Goal: Find specific page/section: Find specific page/section

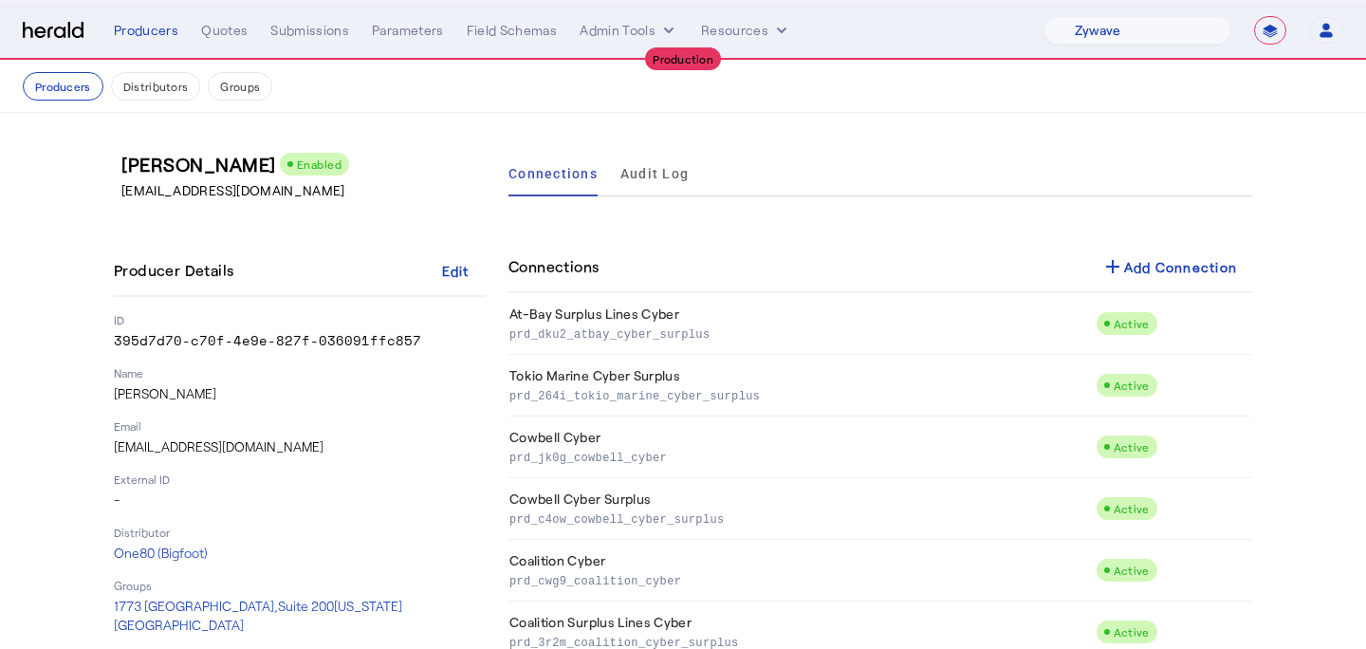
select select "pfm_r9a7_zywave"
select select "**********"
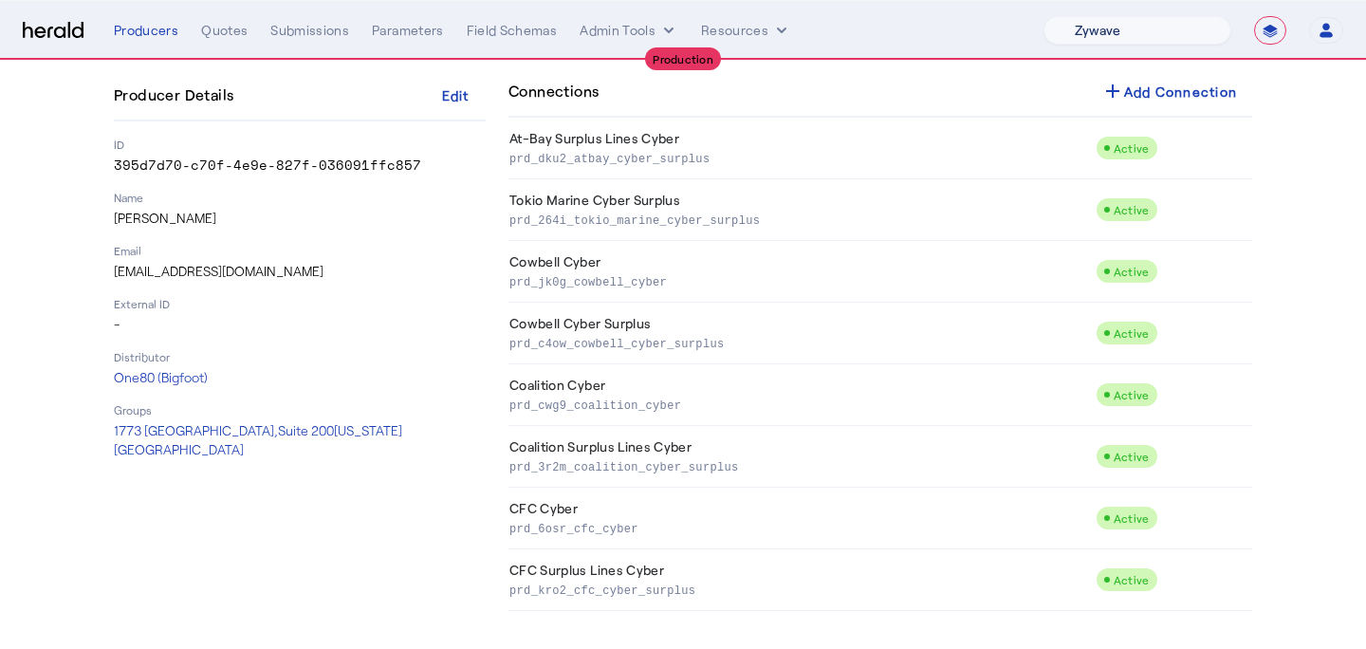
click at [1123, 25] on select "1Fort Affinity Risk [PERSON_NAME] [PERSON_NAME] CRC Campus Coverage Citadel Fif…" at bounding box center [1137, 30] width 188 height 28
select select "pfm_a9p2_hib_marketplace"
click at [1043, 16] on select "1Fort Affinity Risk [PERSON_NAME] [PERSON_NAME] CRC Campus Coverage Citadel Fif…" at bounding box center [1137, 30] width 188 height 28
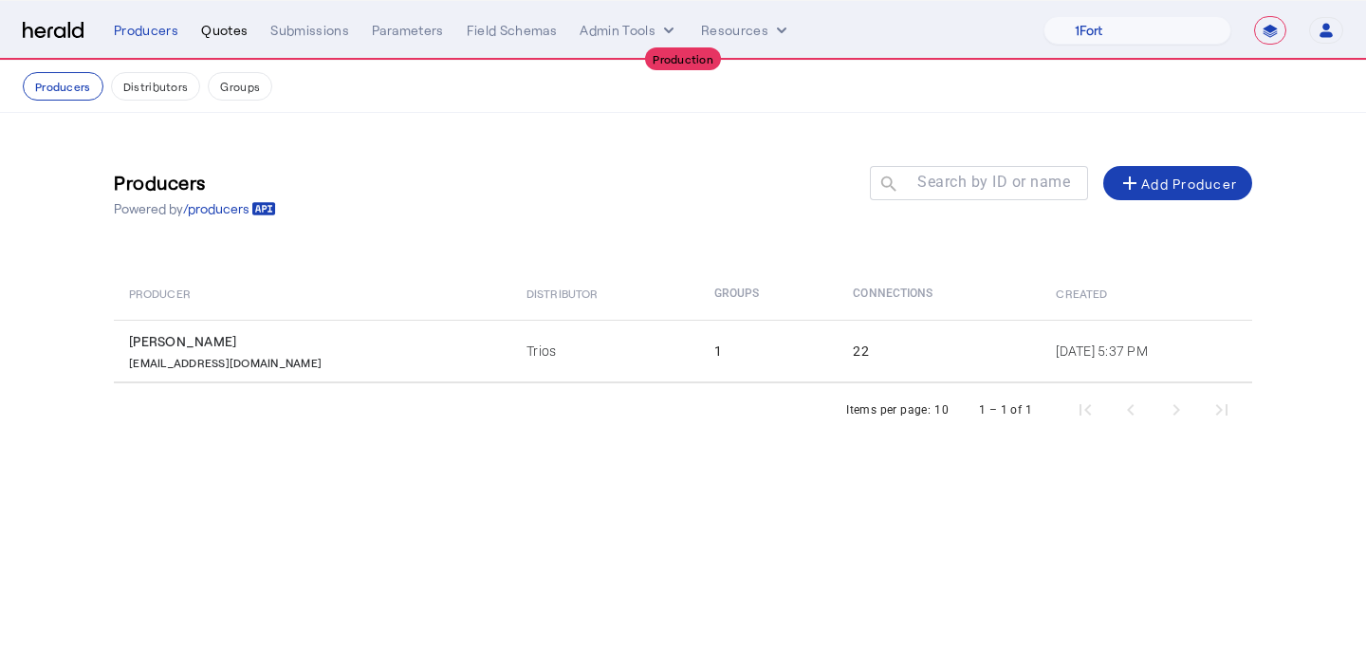
click at [219, 28] on div "Quotes" at bounding box center [224, 30] width 46 height 19
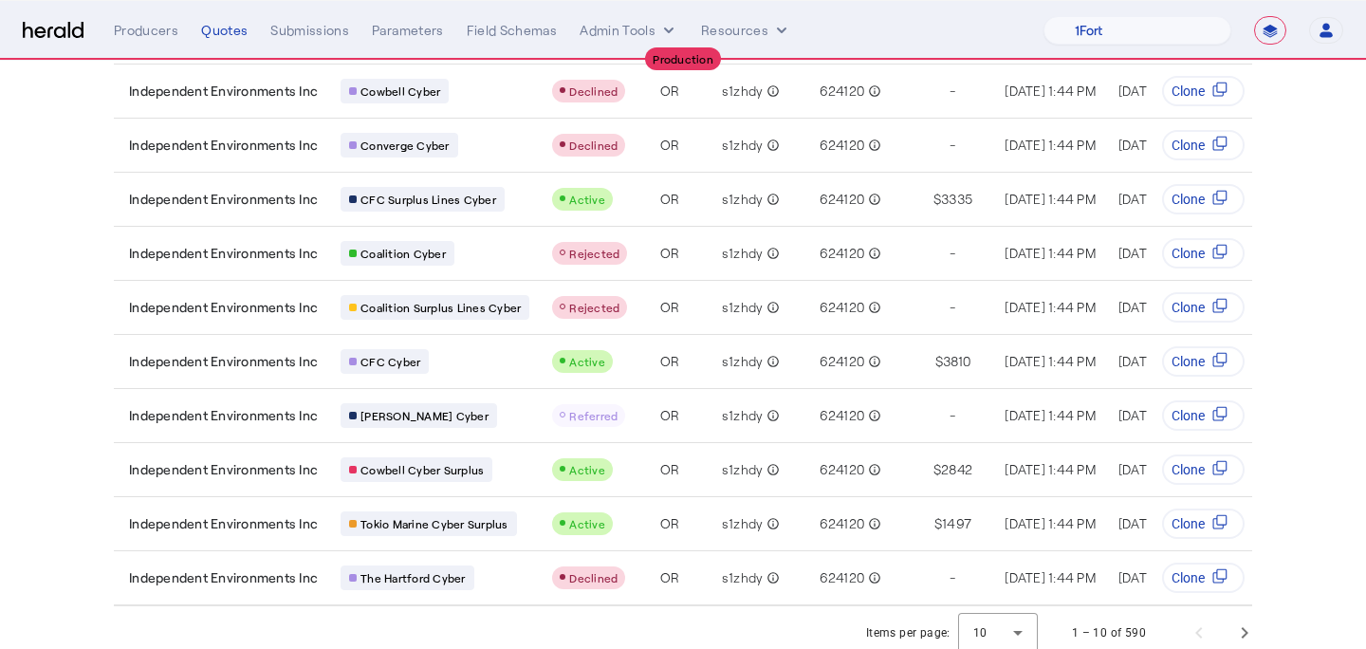
scroll to position [213, 0]
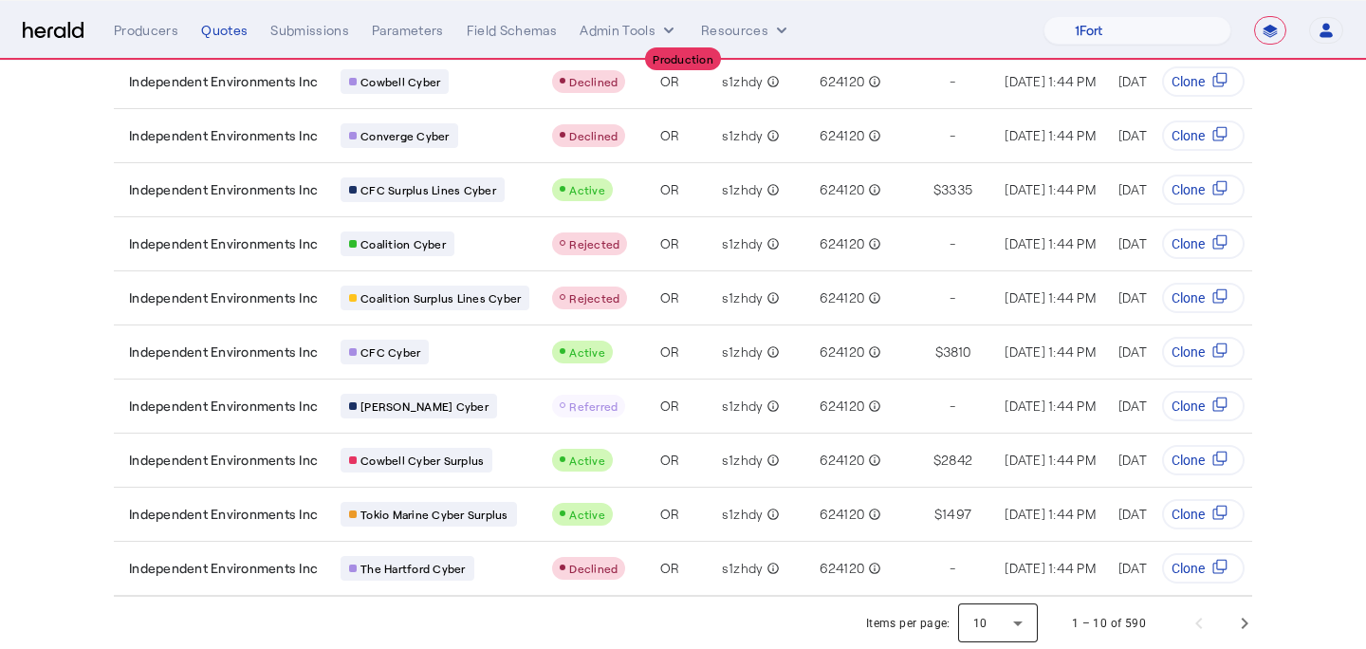
click at [1020, 622] on div at bounding box center [998, 623] width 80 height 46
click at [965, 530] on mat-option "25" at bounding box center [1000, 527] width 80 height 46
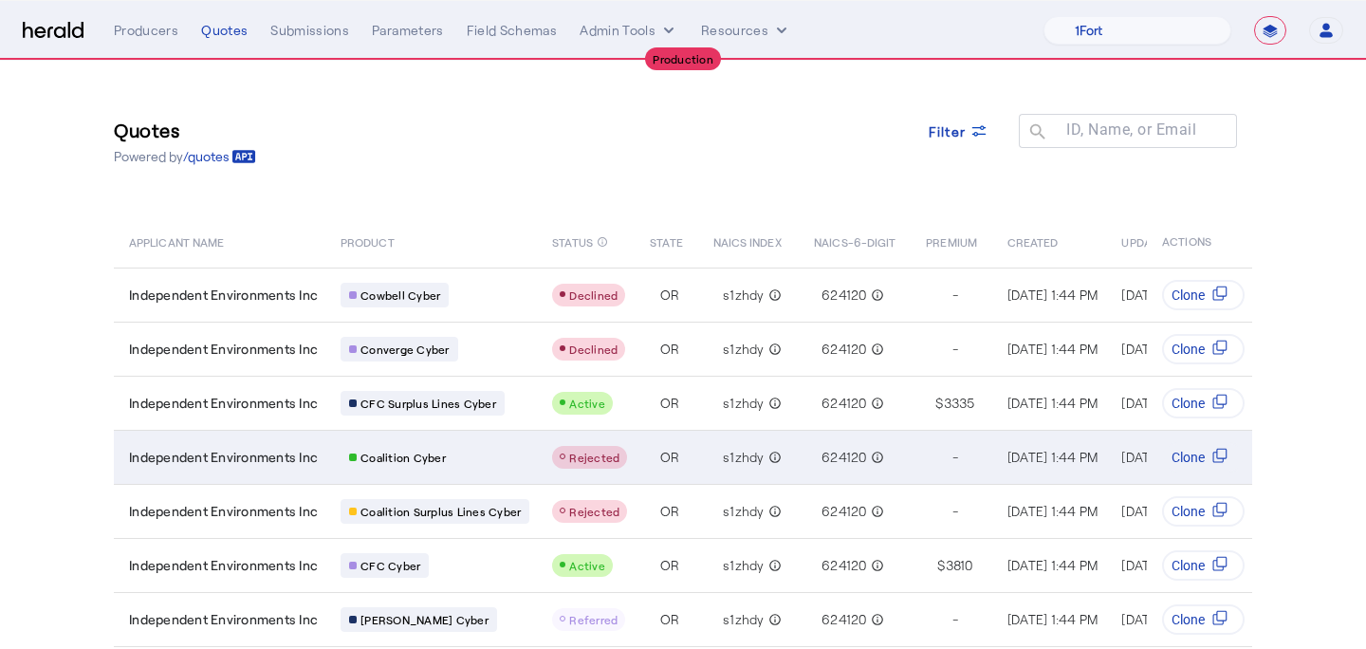
scroll to position [0, 0]
